Goal: Check status: Check status

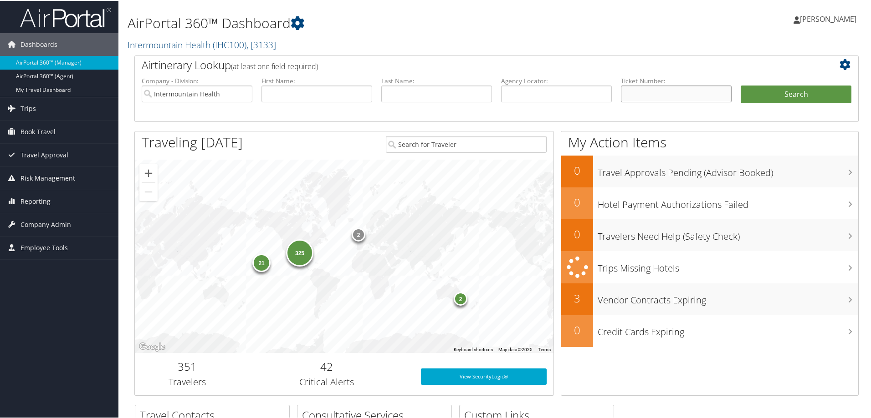
click at [628, 94] on input "text" at bounding box center [676, 93] width 111 height 17
type input "0067310408600"
click at [769, 98] on button "Search" at bounding box center [795, 94] width 111 height 18
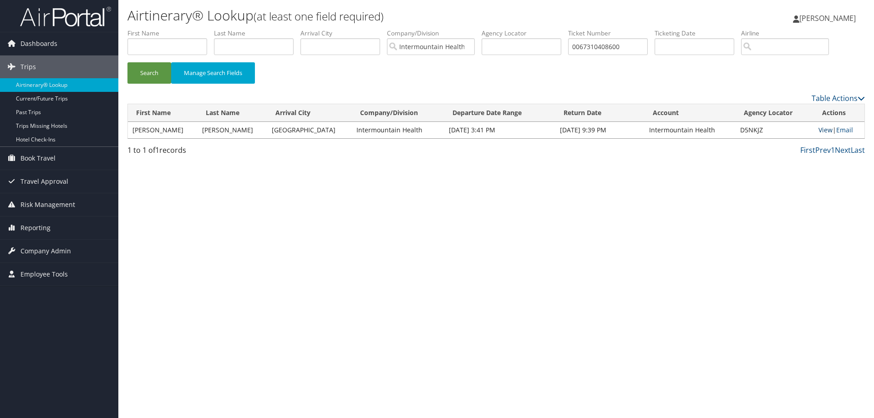
click at [819, 129] on link "View" at bounding box center [826, 130] width 14 height 9
drag, startPoint x: 634, startPoint y: 47, endPoint x: 595, endPoint y: 49, distance: 39.2
click at [595, 49] on input "0067310408600" at bounding box center [608, 46] width 80 height 17
type input "0067311537561"
click at [150, 73] on button "Search" at bounding box center [149, 72] width 44 height 21
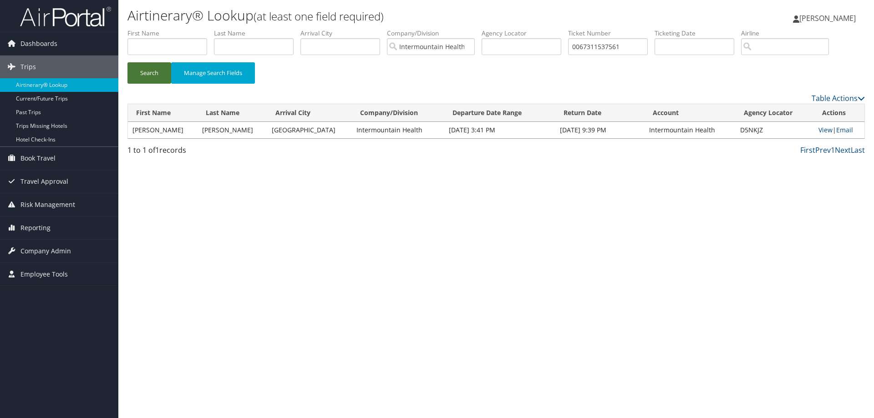
click at [150, 73] on button "Search" at bounding box center [149, 72] width 44 height 21
click at [821, 129] on link "View" at bounding box center [826, 130] width 14 height 9
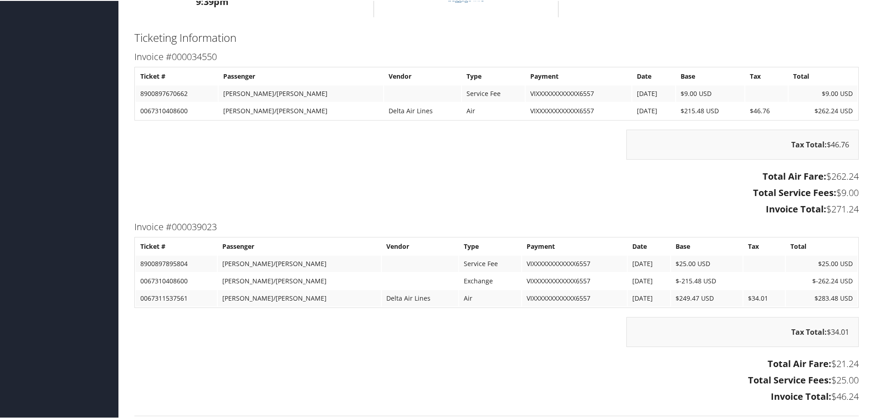
scroll to position [825, 0]
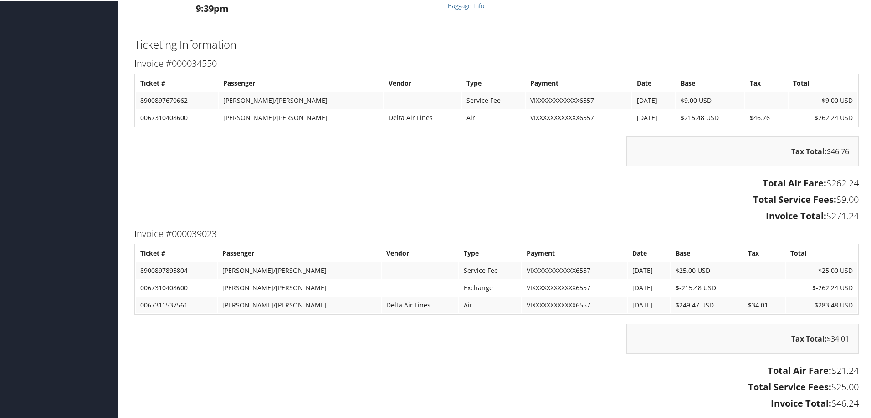
click at [588, 182] on h3 "Total Air Fare: $262.24" at bounding box center [496, 182] width 724 height 13
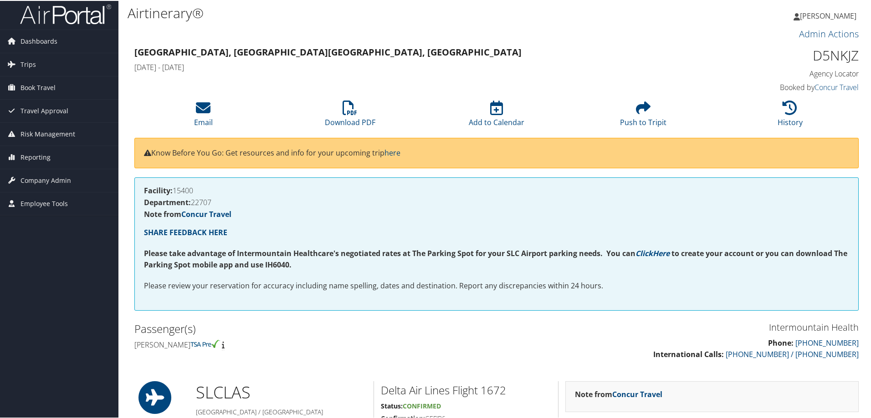
scroll to position [0, 0]
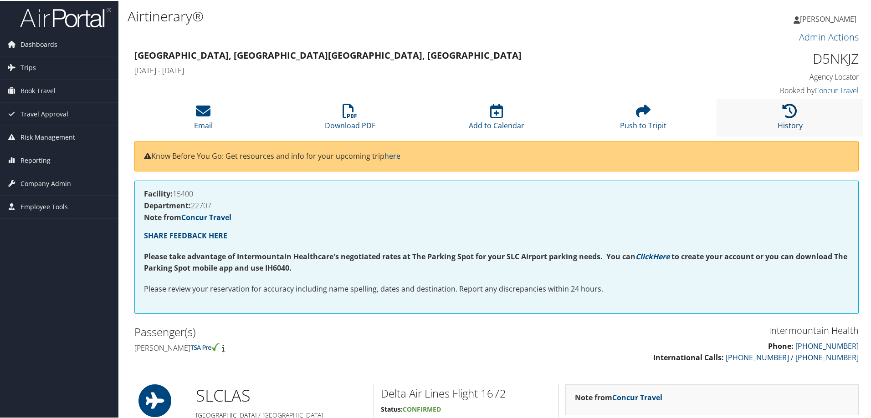
click at [785, 124] on link "History" at bounding box center [789, 119] width 25 height 22
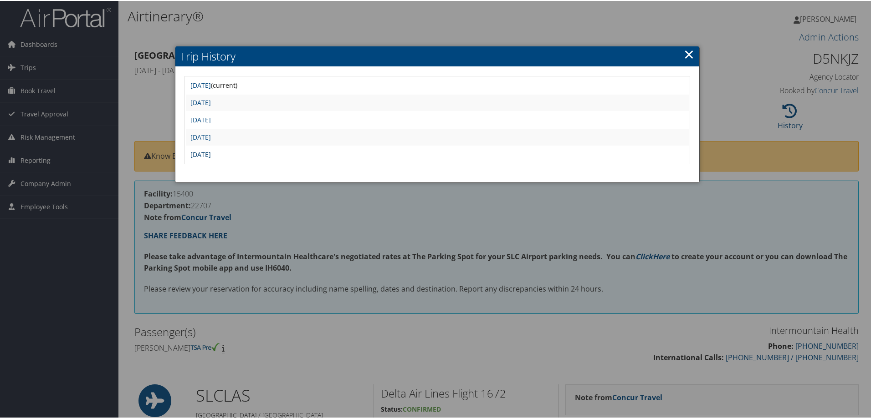
click at [211, 152] on link "[DATE]" at bounding box center [200, 153] width 20 height 9
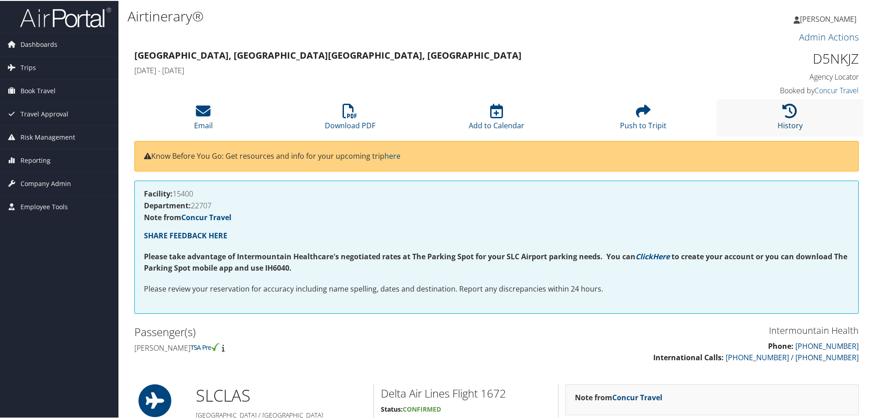
click at [785, 108] on icon at bounding box center [789, 110] width 15 height 15
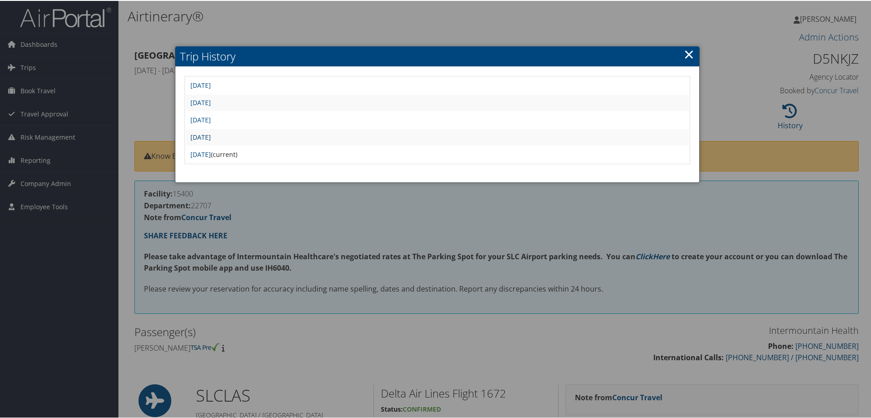
click at [211, 138] on link "[DATE]" at bounding box center [200, 136] width 20 height 9
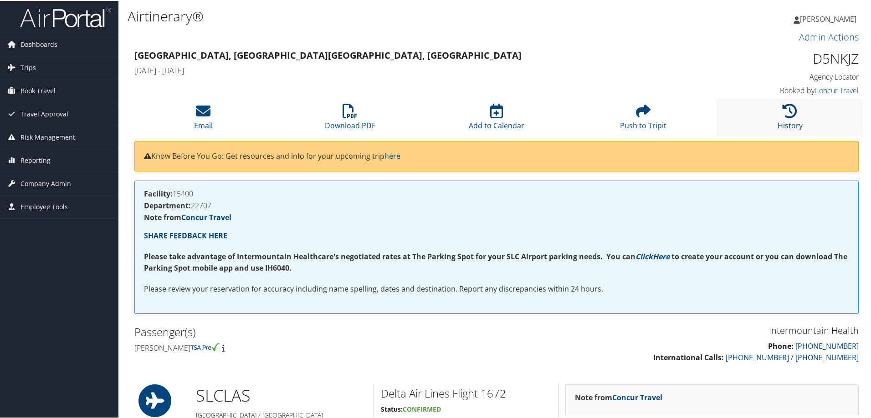
click at [789, 125] on link "History" at bounding box center [789, 119] width 25 height 22
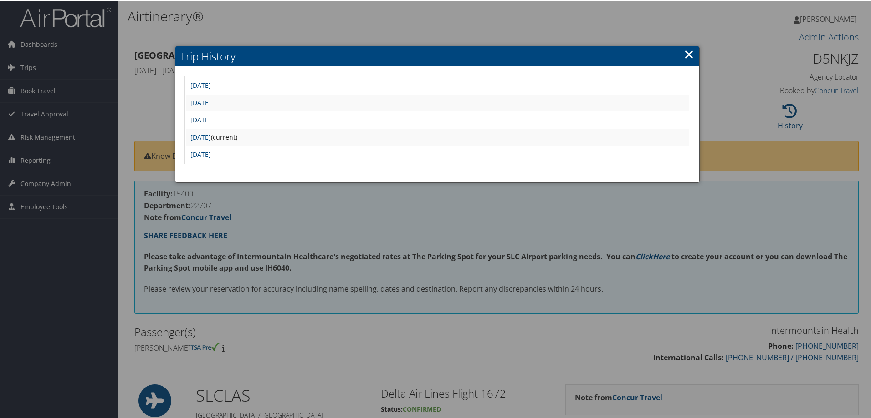
click at [211, 120] on link "[DATE]" at bounding box center [200, 119] width 20 height 9
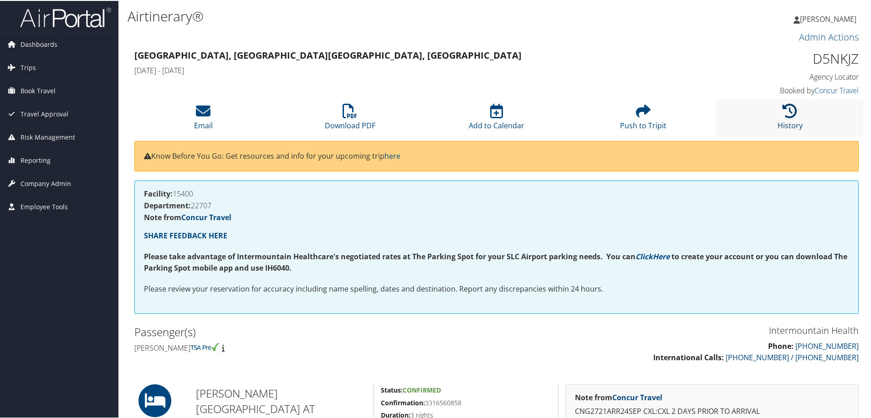
click at [785, 125] on link "History" at bounding box center [789, 119] width 25 height 22
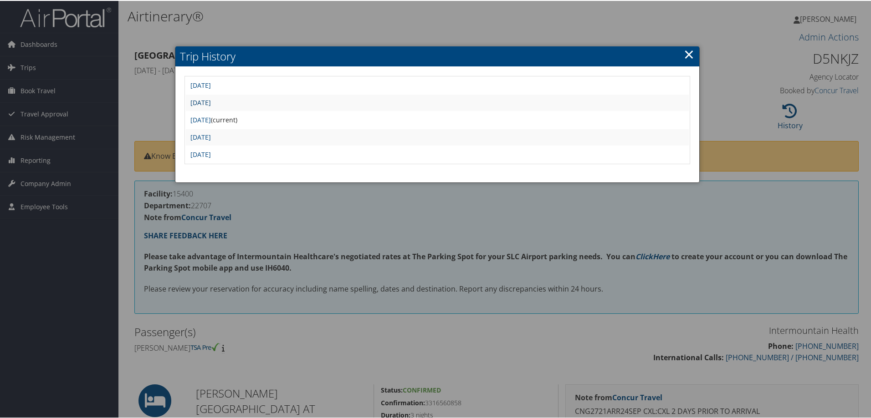
click at [209, 102] on link "[DATE]" at bounding box center [200, 101] width 20 height 9
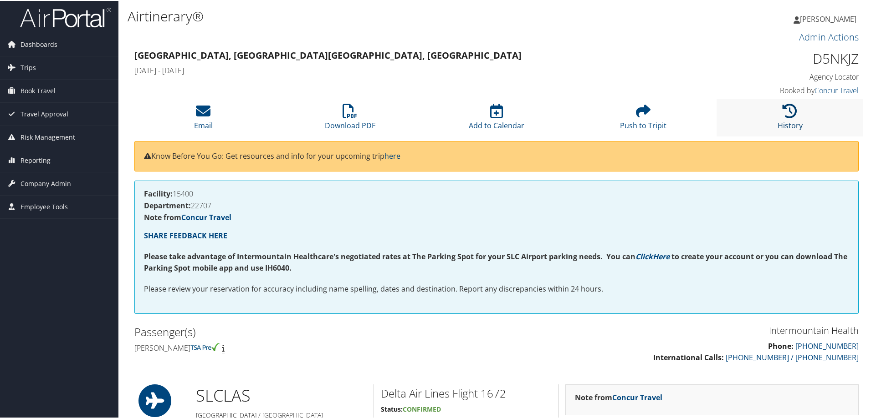
click at [783, 122] on link "History" at bounding box center [789, 119] width 25 height 22
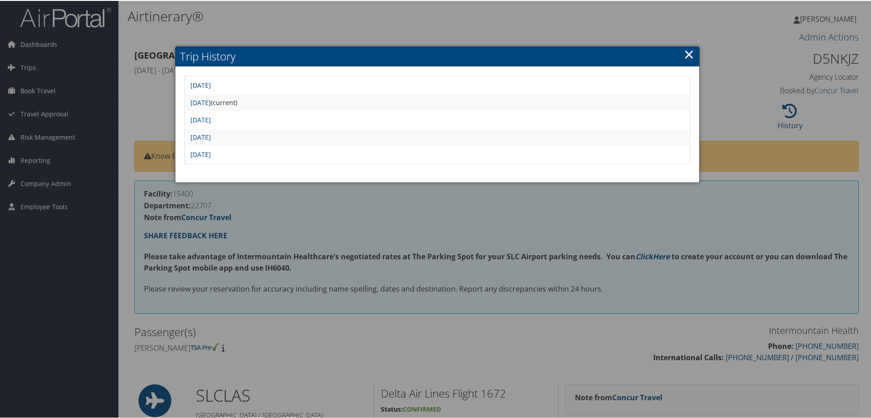
click at [211, 83] on link "Wed Sep 24 21:17:17 MDT 2025" at bounding box center [200, 84] width 20 height 9
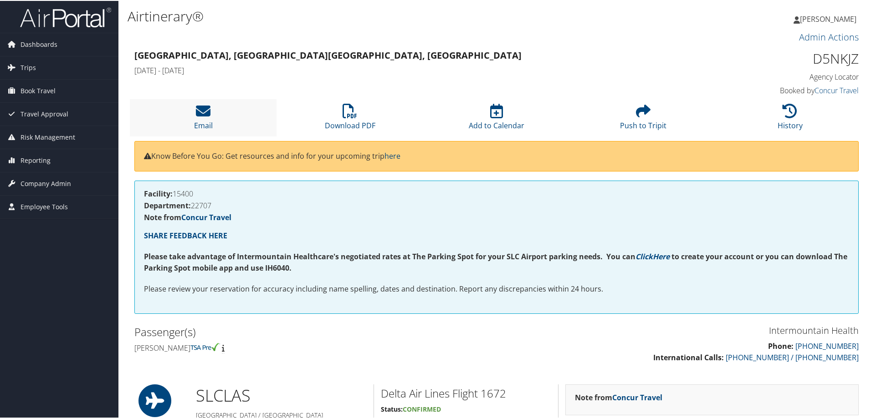
click at [203, 119] on li "Email" at bounding box center [203, 116] width 147 height 37
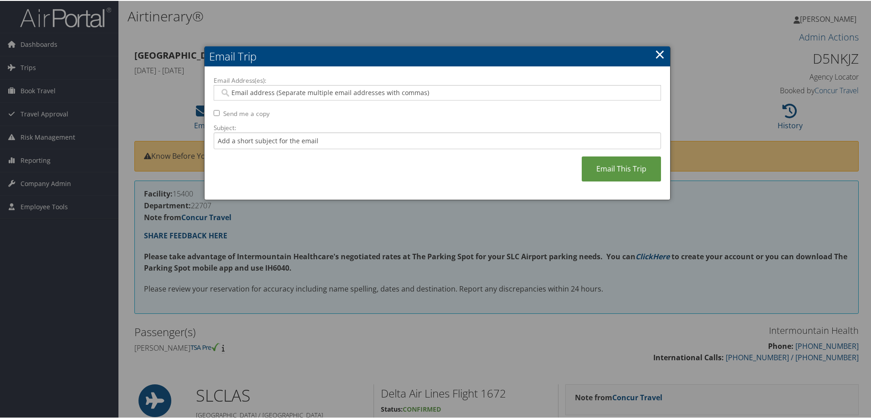
click at [660, 59] on link "×" at bounding box center [659, 53] width 10 height 18
